Goal: Find specific page/section: Find specific page/section

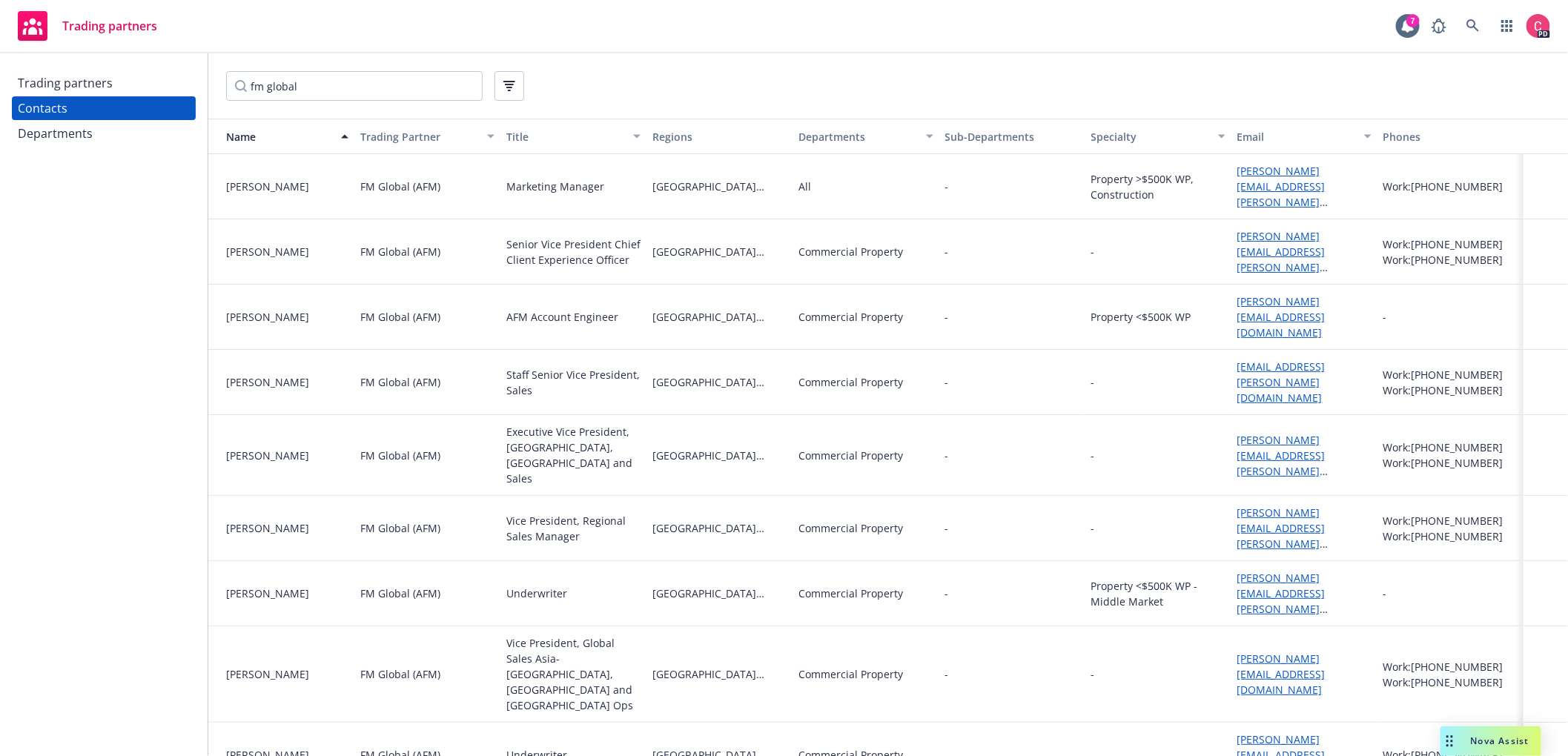
drag, startPoint x: 302, startPoint y: 88, endPoint x: 103, endPoint y: 57, distance: 201.4
click at [103, 57] on div "Trading partners Contacts Departments fm global Name Trading Partner Title Regi…" at bounding box center [784, 405] width 1568 height 702
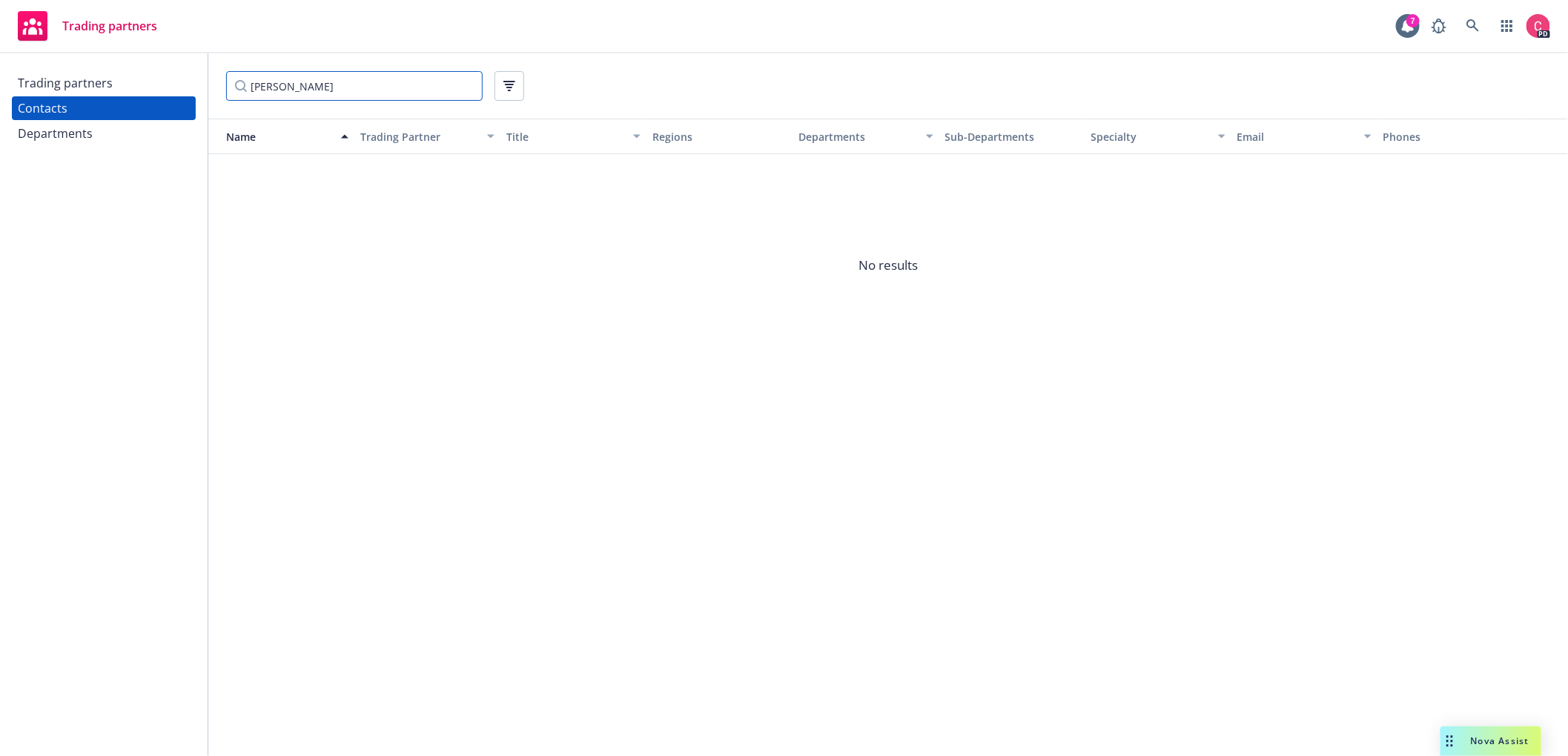
drag, startPoint x: 296, startPoint y: 90, endPoint x: 78, endPoint y: 57, distance: 220.5
click at [78, 57] on div "Trading partners Contacts Departments [PERSON_NAME] Name Trading Partner Title …" at bounding box center [784, 405] width 1568 height 702
click at [300, 91] on input "zurich property" at bounding box center [354, 86] width 257 height 29
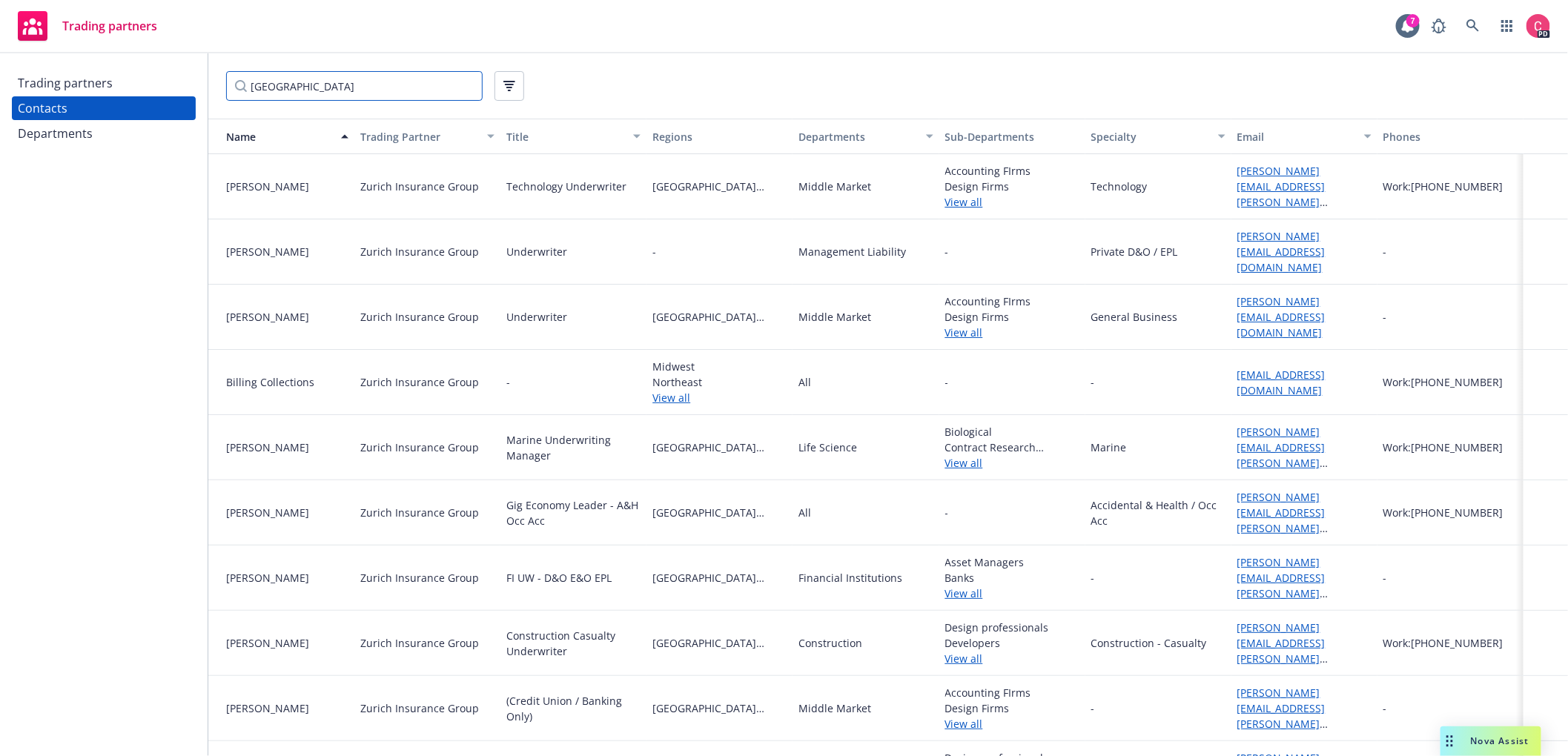
type input "[GEOGRAPHIC_DATA]"
click at [1145, 142] on div "Specialty" at bounding box center [1151, 136] width 118 height 16
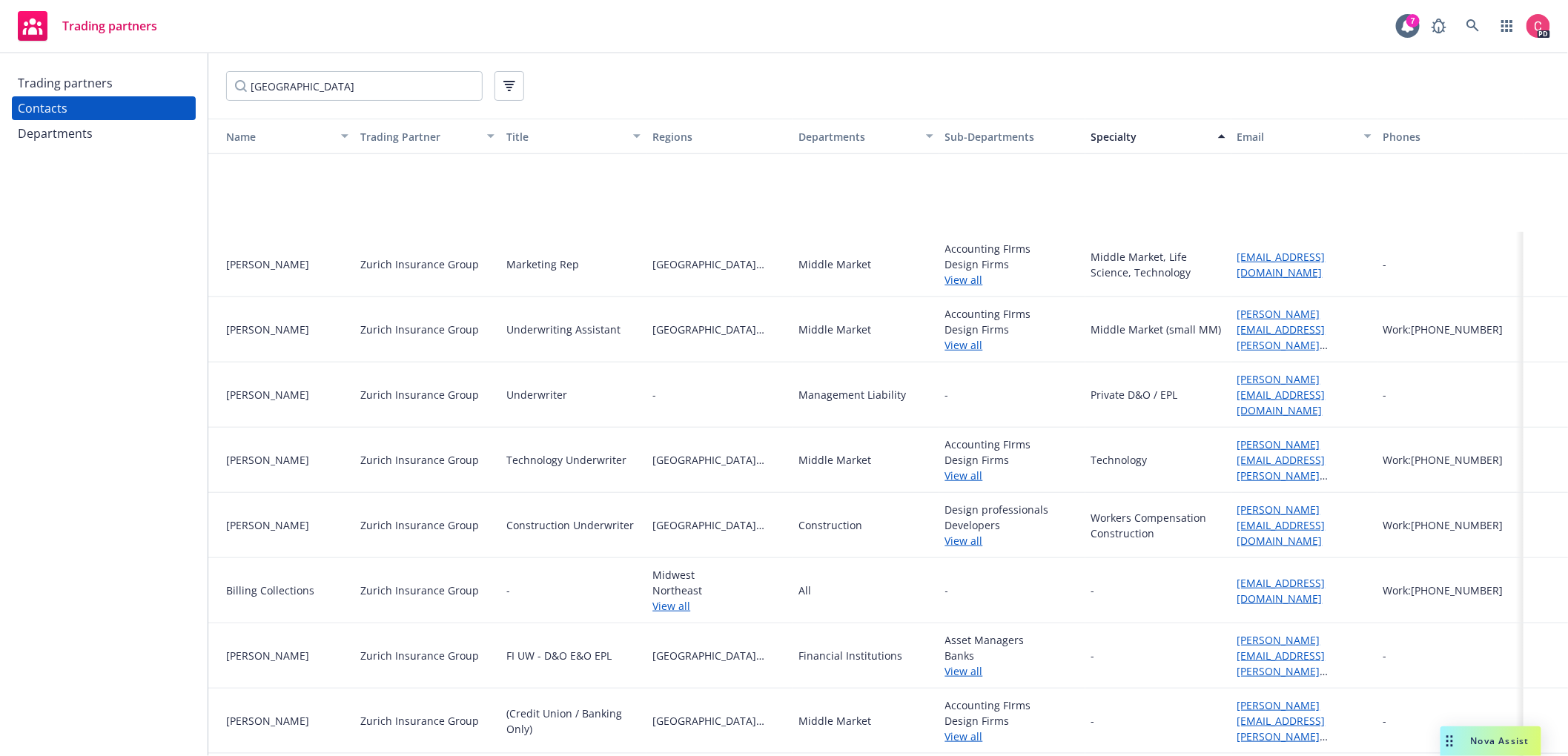
scroll to position [914, 0]
